Goal: Obtain resource: Download file/media

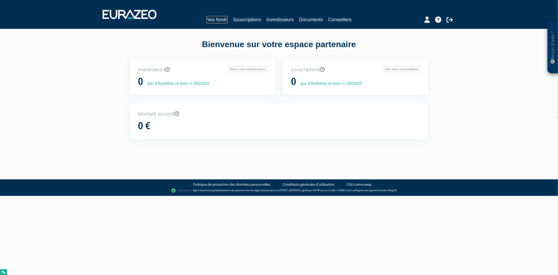
click at [221, 23] on link "Nos fonds" at bounding box center [217, 19] width 21 height 7
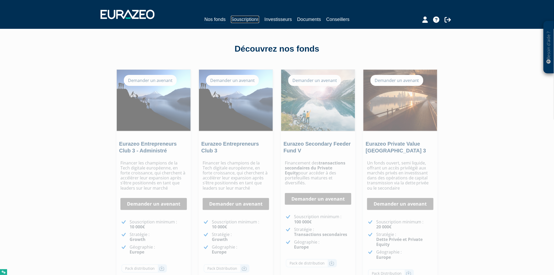
click at [239, 21] on link "Souscriptions" at bounding box center [245, 19] width 28 height 7
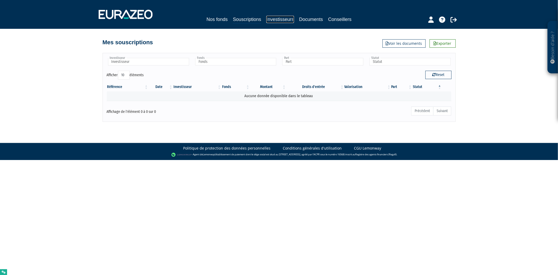
click at [278, 17] on link "Investisseurs" at bounding box center [279, 19] width 27 height 7
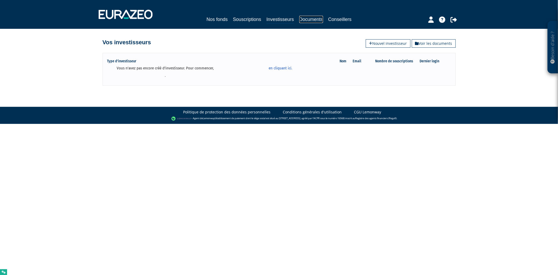
click at [308, 20] on link "Documents" at bounding box center [311, 19] width 24 height 7
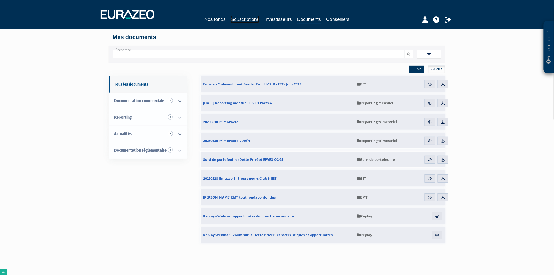
click at [232, 19] on link "Souscriptions" at bounding box center [245, 19] width 28 height 7
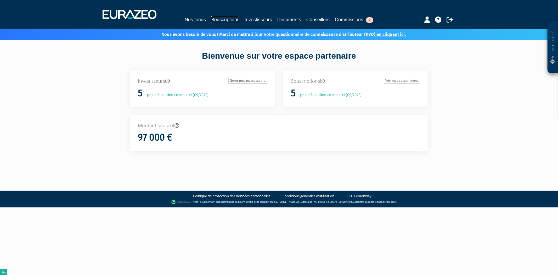
click at [217, 19] on link "Souscriptions" at bounding box center [225, 19] width 28 height 7
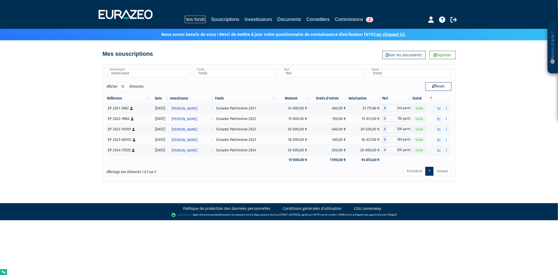
click at [198, 21] on link "Nos fonds" at bounding box center [195, 19] width 21 height 7
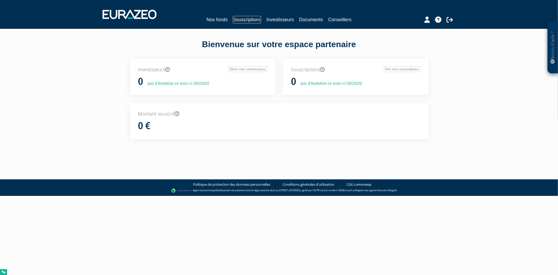
click at [252, 19] on link "Souscriptions" at bounding box center [247, 19] width 28 height 7
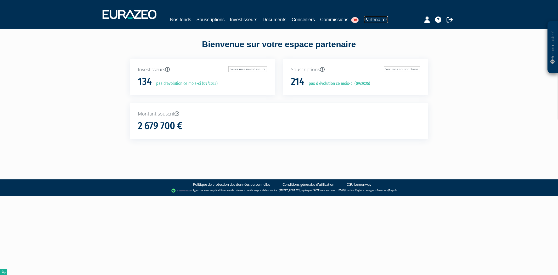
click at [380, 22] on link "Partenaires" at bounding box center [376, 19] width 24 height 7
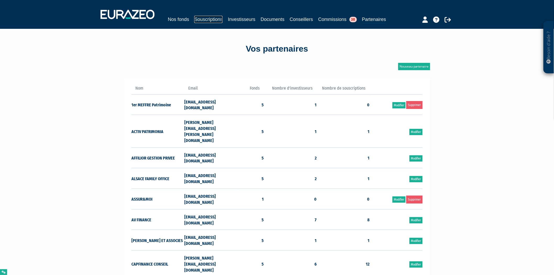
click at [206, 20] on link "Souscriptions" at bounding box center [208, 19] width 28 height 7
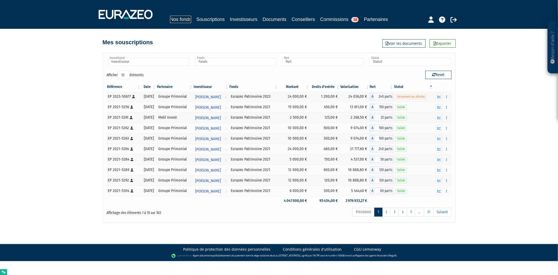
click at [179, 17] on link "Nos fonds" at bounding box center [180, 19] width 21 height 7
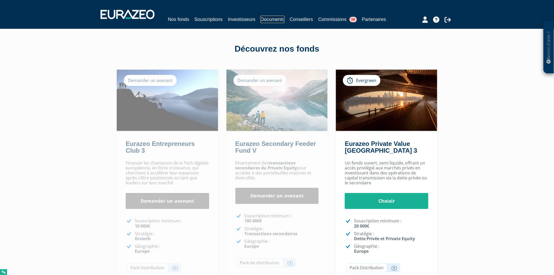
click at [269, 20] on link "Documents" at bounding box center [272, 19] width 24 height 7
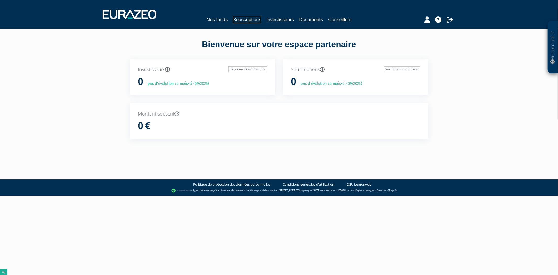
click at [236, 20] on link "Souscriptions" at bounding box center [247, 19] width 28 height 7
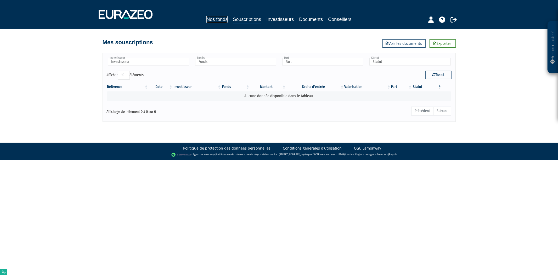
click at [219, 19] on link "Nos fonds" at bounding box center [217, 19] width 21 height 7
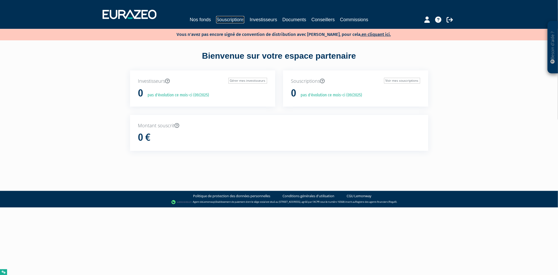
click at [235, 20] on link "Souscriptions" at bounding box center [230, 19] width 28 height 7
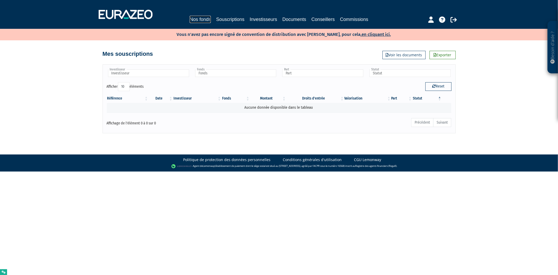
click at [208, 19] on link "Nos fonds" at bounding box center [200, 19] width 21 height 7
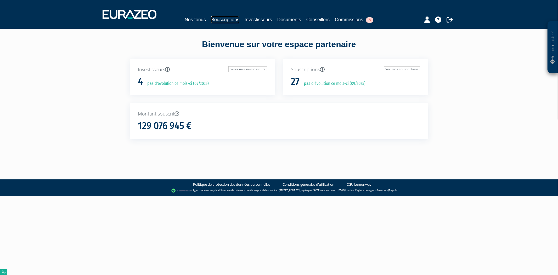
click at [220, 20] on link "Souscriptions" at bounding box center [225, 19] width 28 height 7
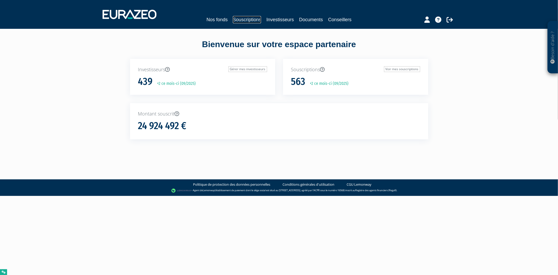
click at [247, 16] on link "Souscriptions" at bounding box center [247, 19] width 28 height 7
click at [247, 21] on link "Souscriptions" at bounding box center [247, 19] width 28 height 7
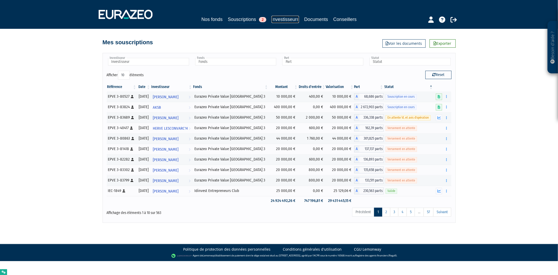
click at [295, 16] on link "Investisseurs" at bounding box center [285, 19] width 27 height 7
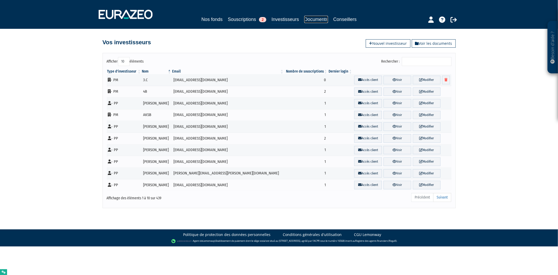
click at [312, 20] on link "Documents" at bounding box center [316, 19] width 24 height 7
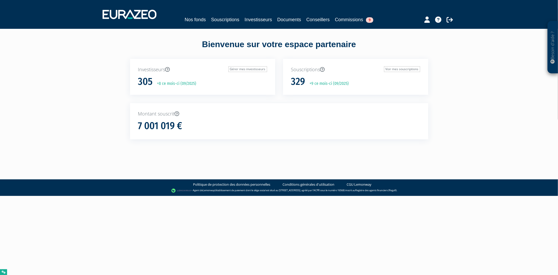
click at [221, 15] on div "Nos fonds Souscriptions Investisseurs Documents Conseillers Commissions 9" at bounding box center [279, 14] width 361 height 19
click at [221, 17] on link "Souscriptions" at bounding box center [225, 19] width 28 height 7
click at [226, 19] on link "Souscriptions" at bounding box center [230, 19] width 28 height 7
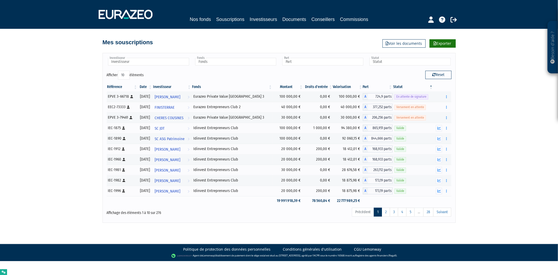
click at [441, 46] on link "Exporter" at bounding box center [443, 43] width 26 height 8
click at [358, 19] on link "Commissions" at bounding box center [354, 19] width 28 height 7
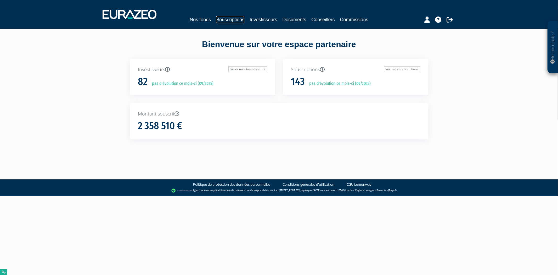
click at [226, 18] on link "Souscriptions" at bounding box center [230, 19] width 28 height 7
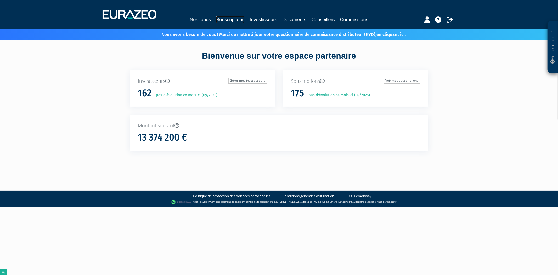
click at [227, 22] on link "Souscriptions" at bounding box center [230, 19] width 28 height 7
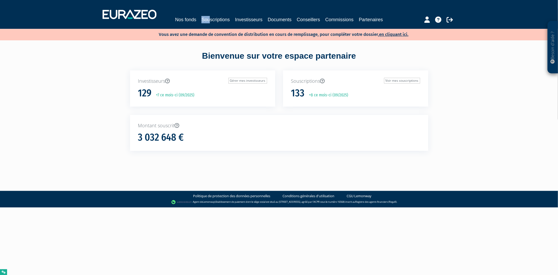
drag, startPoint x: 211, startPoint y: 15, endPoint x: 211, endPoint y: 20, distance: 4.7
click at [211, 20] on div "Nos fonds Souscriptions Investisseurs Documents Conseillers Commissions Partena…" at bounding box center [279, 14] width 361 height 19
click at [211, 20] on link "Souscriptions" at bounding box center [216, 19] width 28 height 7
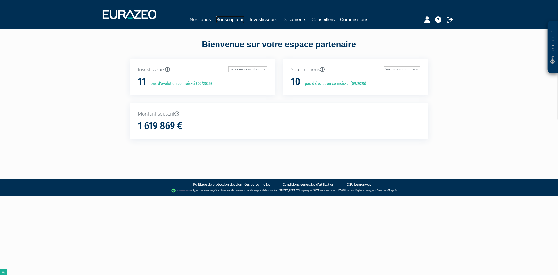
click at [239, 20] on link "Souscriptions" at bounding box center [230, 19] width 28 height 7
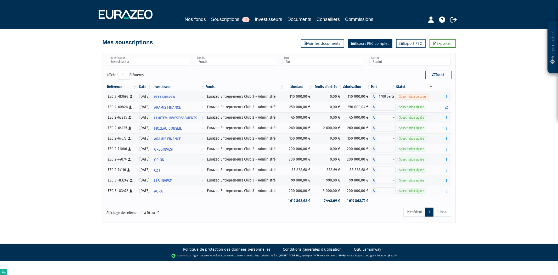
click at [374, 43] on link "Export PEC complet" at bounding box center [370, 43] width 44 height 8
click at [531, 216] on div "Besoin d'aide ? × J'ai besoin d'aide Si vous avez une question à propos du fonc…" at bounding box center [279, 111] width 558 height 223
